Goal: Transaction & Acquisition: Purchase product/service

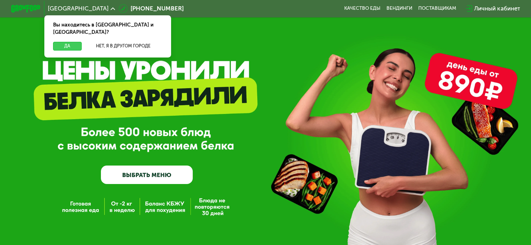
click at [73, 42] on button "Да" at bounding box center [67, 46] width 28 height 9
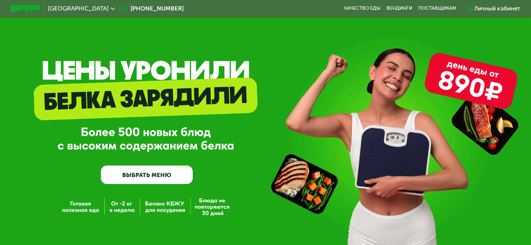
click at [138, 175] on link "ВЫБРАТЬ МЕНЮ" at bounding box center [147, 175] width 92 height 18
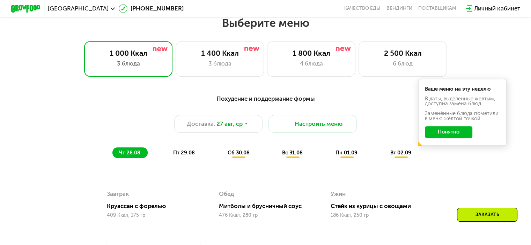
scroll to position [314, 0]
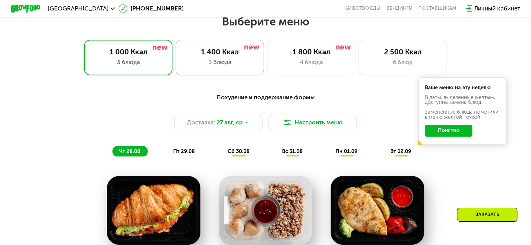
click at [267, 74] on div "1 400 Ккал 3 блюда" at bounding box center [311, 57] width 89 height 35
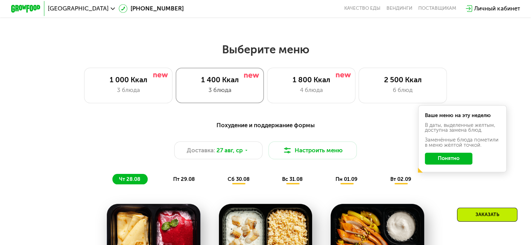
scroll to position [287, 0]
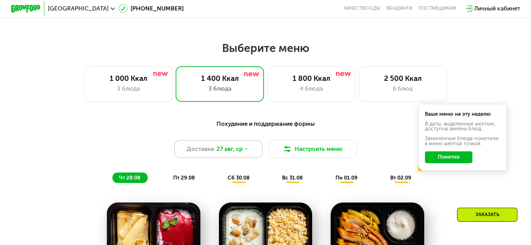
click at [241, 153] on span "27 авг, ср" at bounding box center [229, 149] width 26 height 9
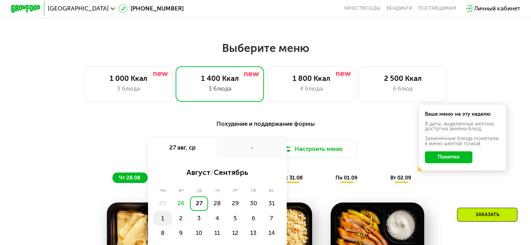
click at [172, 225] on div "1" at bounding box center [181, 218] width 18 height 15
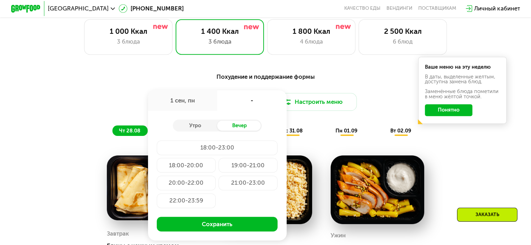
scroll to position [337, 0]
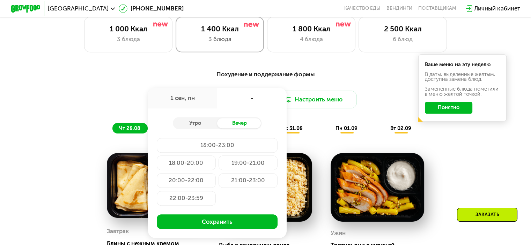
click at [208, 33] on div "1 400 Ккал" at bounding box center [219, 28] width 73 height 9
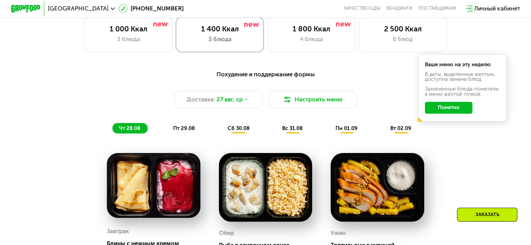
click at [208, 33] on div "1 400 Ккал" at bounding box center [219, 28] width 73 height 9
click at [224, 42] on div "3 блюда" at bounding box center [219, 39] width 73 height 9
click at [227, 100] on span "27 авг, ср" at bounding box center [229, 99] width 26 height 9
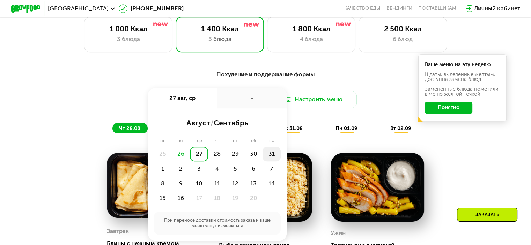
click at [172, 162] on div "31" at bounding box center [162, 169] width 18 height 15
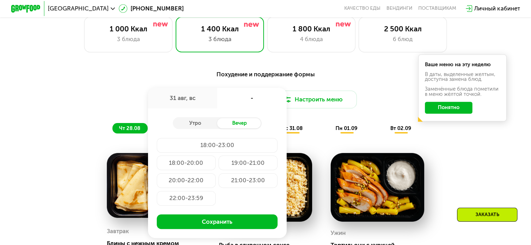
click at [192, 108] on div "31 авг, вс" at bounding box center [182, 98] width 69 height 21
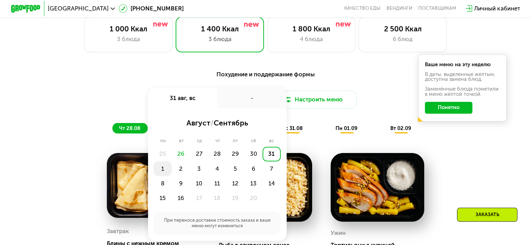
click at [172, 174] on div "1" at bounding box center [181, 169] width 18 height 15
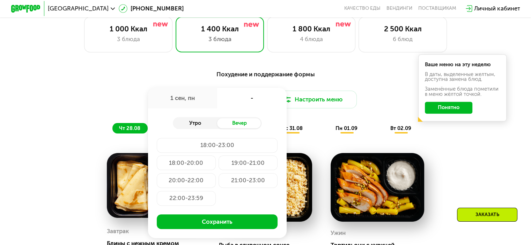
click at [198, 126] on div "Утро" at bounding box center [195, 123] width 44 height 10
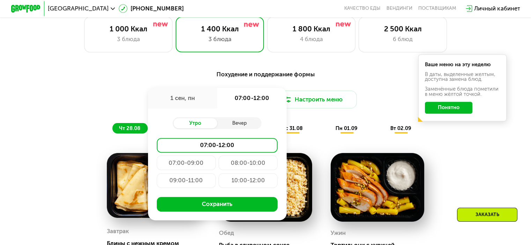
click at [191, 104] on div "1 сен, пн" at bounding box center [182, 98] width 69 height 21
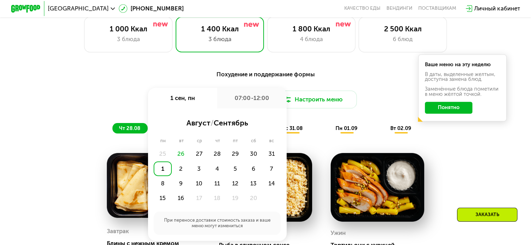
click at [158, 176] on div "1" at bounding box center [162, 169] width 18 height 15
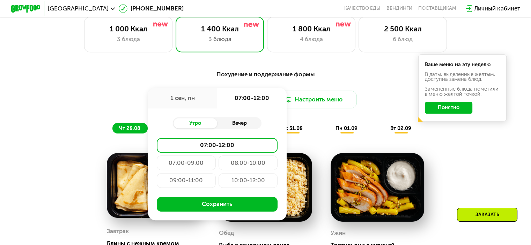
click at [239, 129] on div "Вечер" at bounding box center [239, 123] width 44 height 10
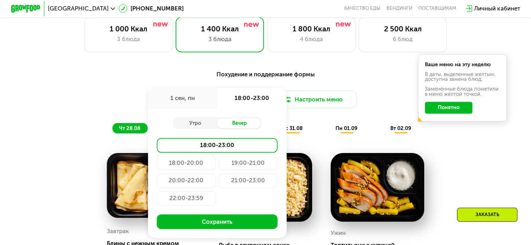
click at [216, 191] on div "21:00-23:00" at bounding box center [186, 198] width 59 height 15
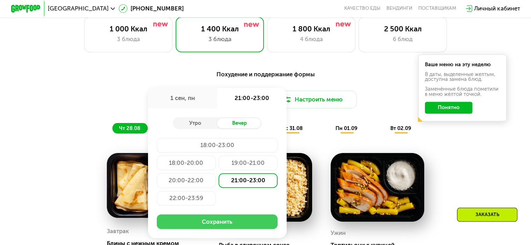
click at [233, 227] on button "Сохранить" at bounding box center [217, 222] width 121 height 15
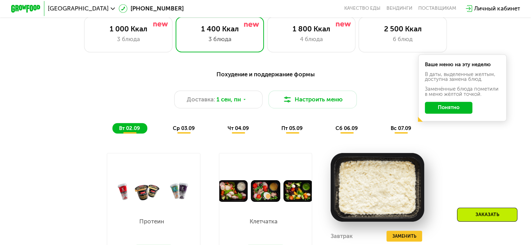
click at [451, 111] on button "Понятно" at bounding box center [448, 108] width 47 height 12
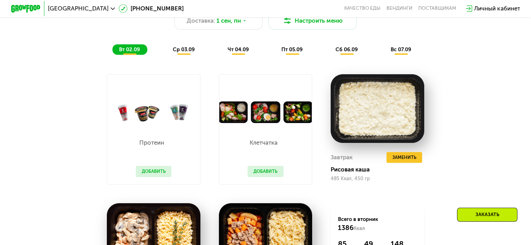
scroll to position [417, 0]
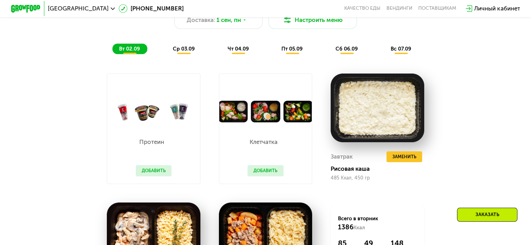
click at [158, 173] on button "Добавить" at bounding box center [154, 170] width 36 height 11
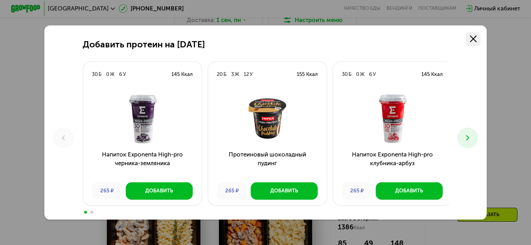
click at [477, 34] on link at bounding box center [472, 39] width 15 height 15
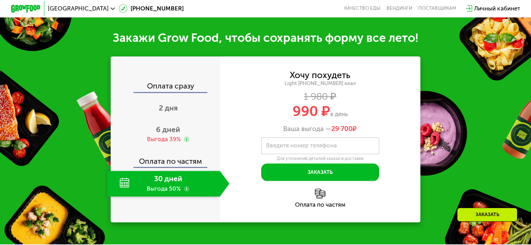
scroll to position [765, 0]
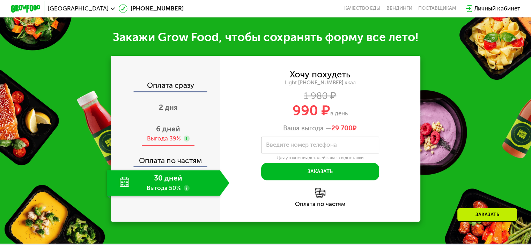
click at [169, 143] on div "Выгода 39%" at bounding box center [164, 139] width 34 height 8
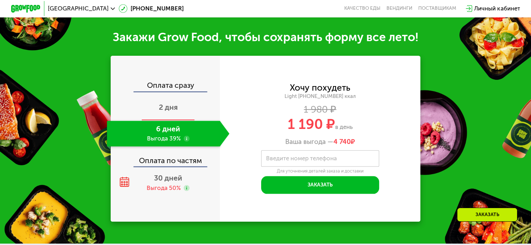
click at [167, 112] on span "2 дня" at bounding box center [168, 107] width 19 height 9
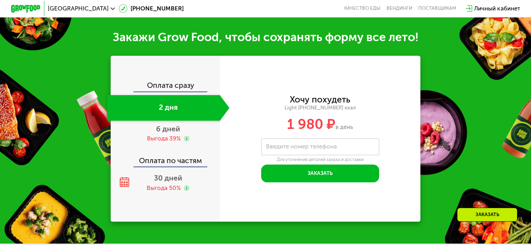
click at [167, 121] on div "2 дня" at bounding box center [163, 108] width 113 height 26
click at [161, 133] on span "6 дней" at bounding box center [168, 129] width 24 height 9
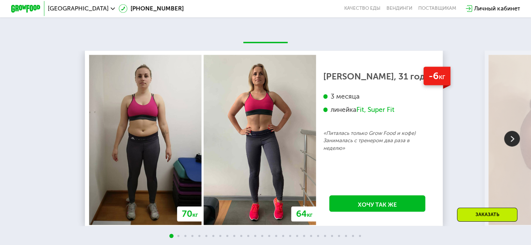
scroll to position [1274, 0]
click at [383, 113] on div "Fit, Super Fit" at bounding box center [375, 109] width 38 height 8
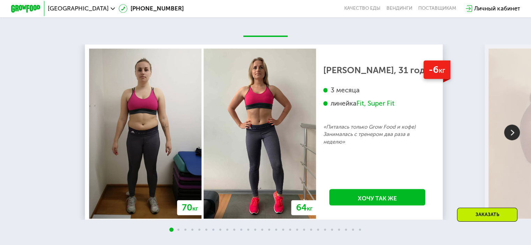
scroll to position [1283, 0]
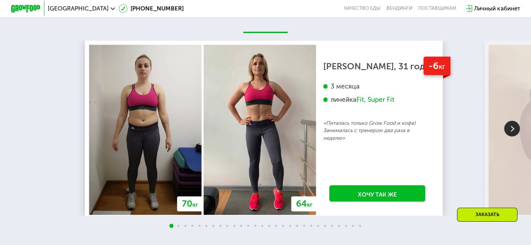
click at [488, 8] on div "Личный кабинет" at bounding box center [497, 8] width 46 height 9
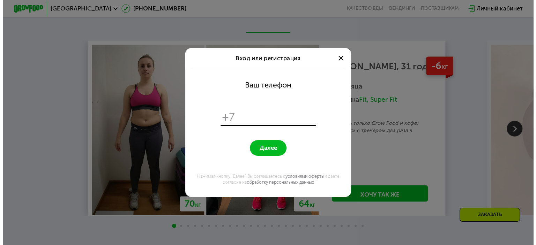
scroll to position [0, 0]
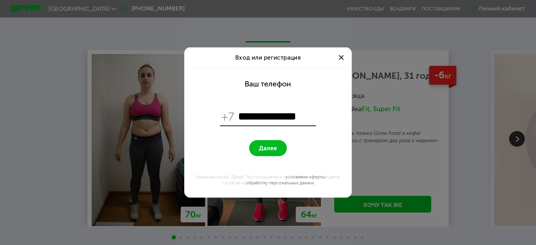
type input "**********"
click at [249, 140] on button "Далее" at bounding box center [267, 148] width 37 height 16
